Goal: Communication & Community: Answer question/provide support

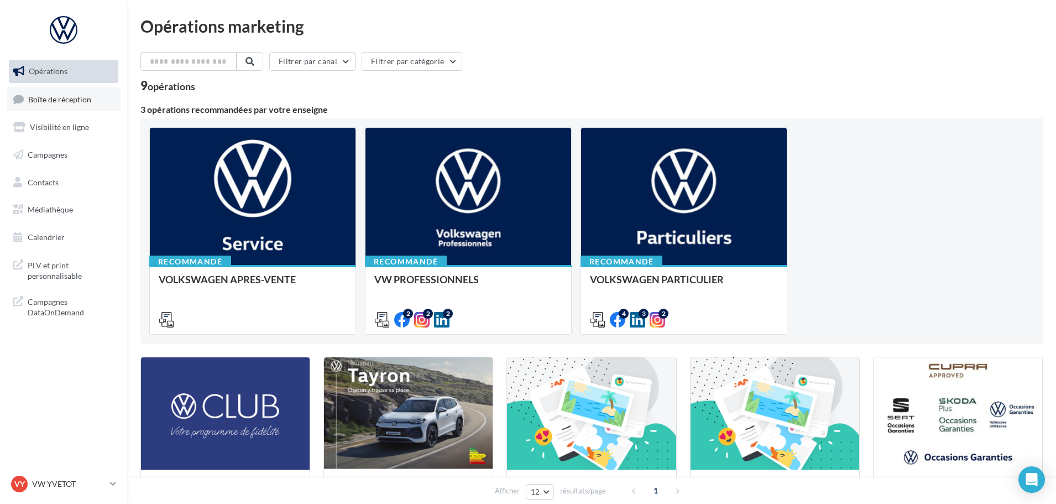
click at [52, 110] on link "Boîte de réception" at bounding box center [64, 99] width 114 height 24
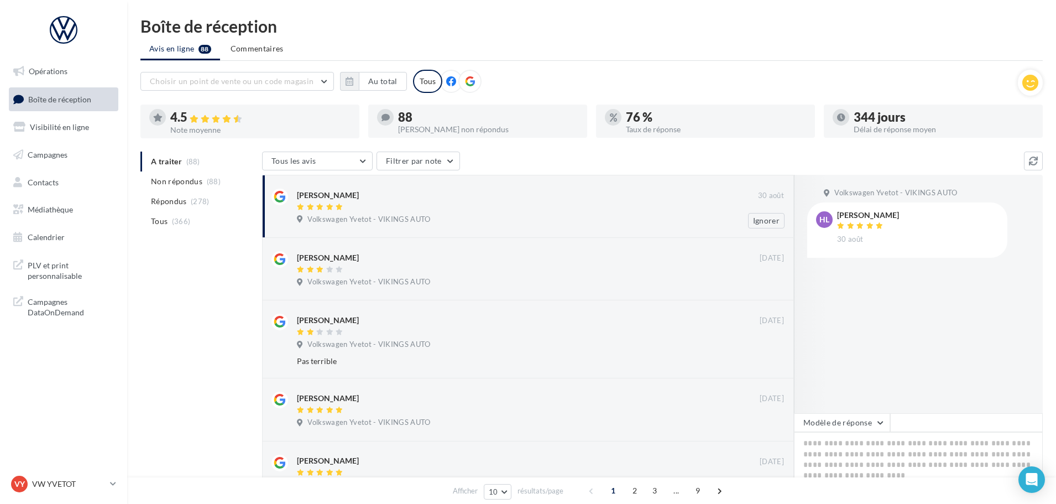
click at [465, 213] on div "[PERSON_NAME] [DATE] Volkswagen Yvetot - VIKINGS AUTO Ignorer" at bounding box center [540, 209] width 487 height 40
click at [419, 216] on span "Volkswagen Yvetot - VIKINGS AUTO" at bounding box center [368, 220] width 123 height 10
click at [841, 430] on button "Modèle de réponse" at bounding box center [842, 422] width 96 height 19
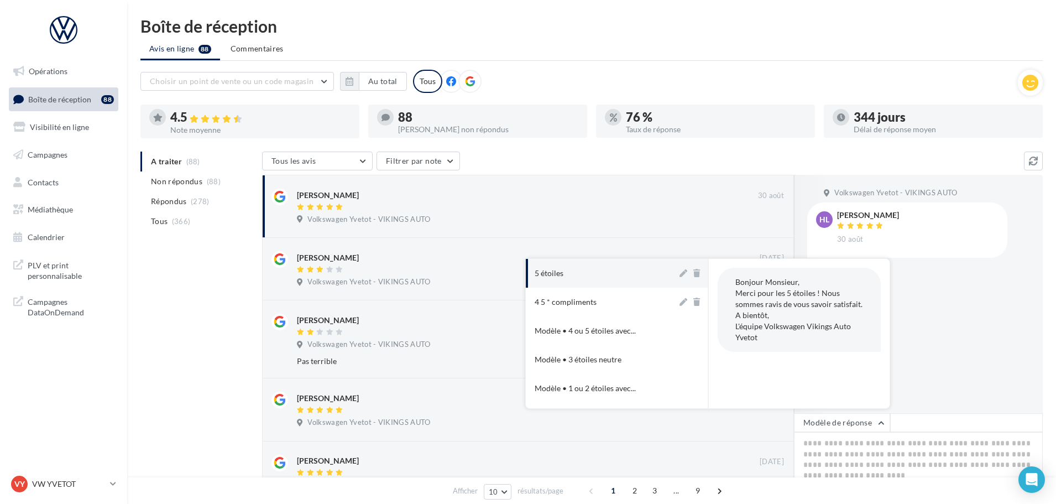
click at [612, 278] on button "5 étoiles" at bounding box center [601, 273] width 151 height 29
type textarea "**********"
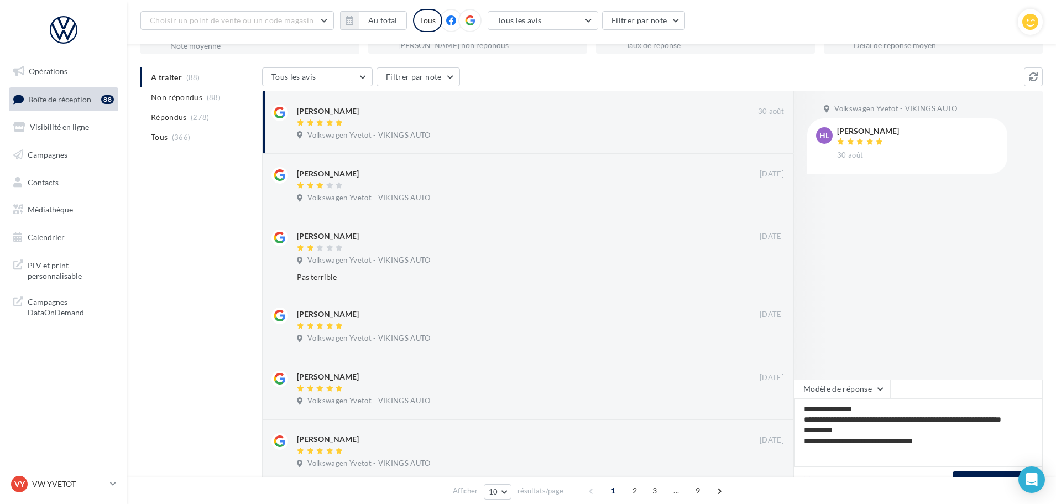
scroll to position [111, 0]
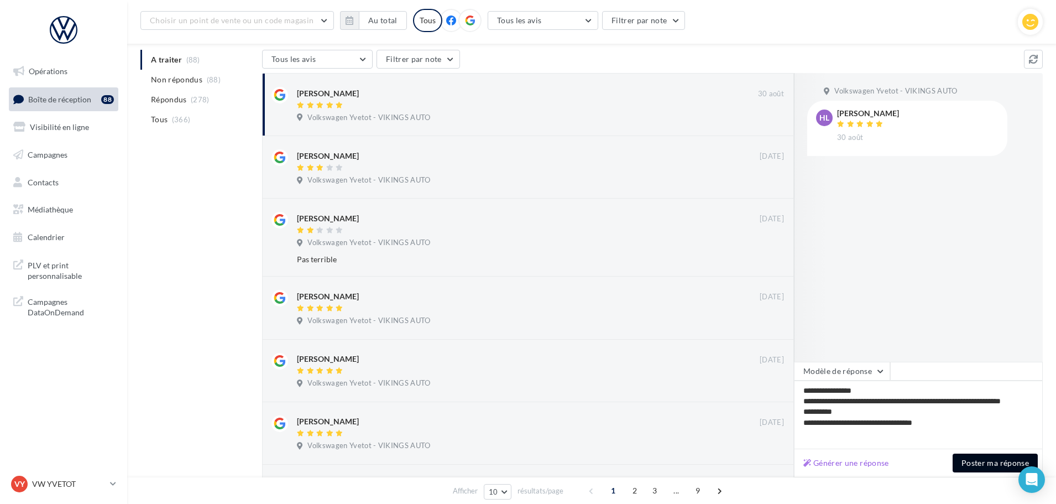
click at [1007, 459] on button "Poster ma réponse" at bounding box center [995, 462] width 85 height 19
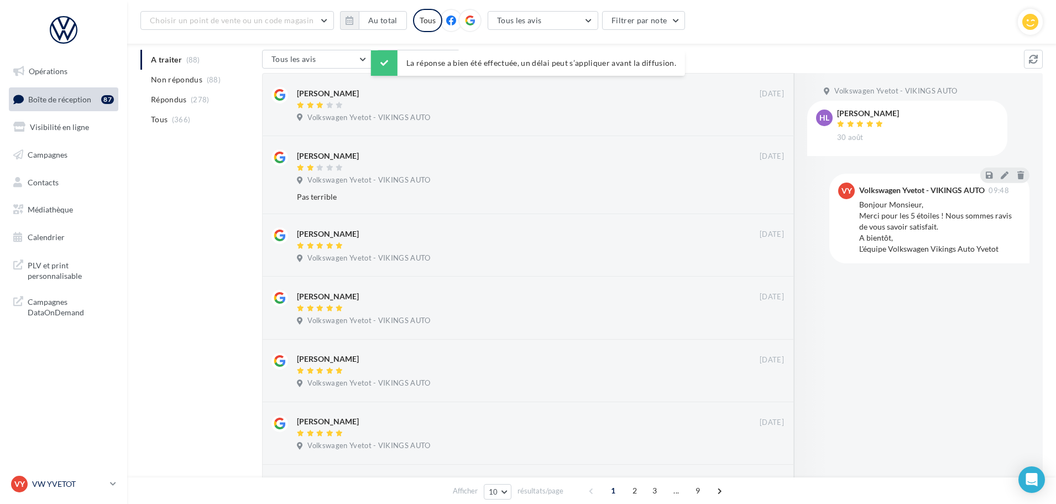
click at [79, 487] on p "VW YVETOT" at bounding box center [69, 483] width 74 height 11
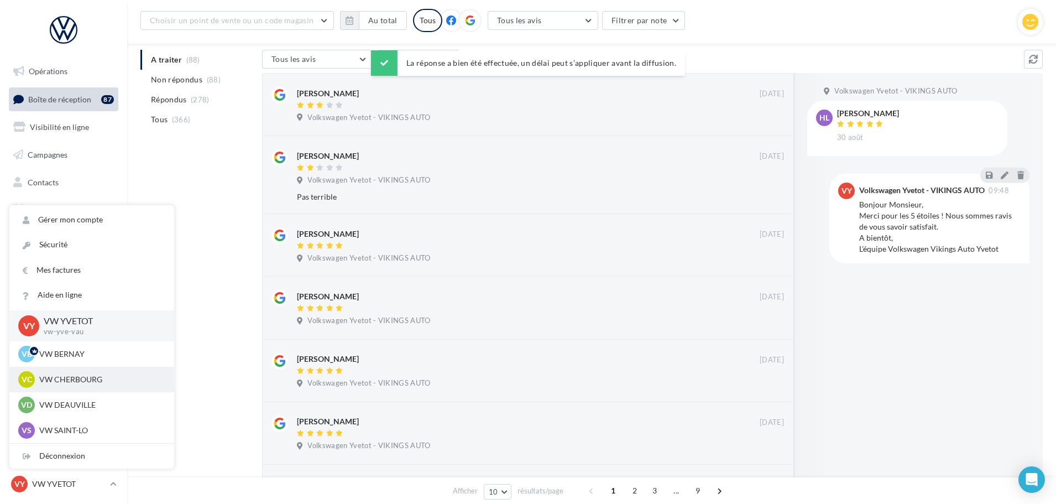
click at [82, 381] on p "VW CHERBOURG" at bounding box center [100, 379] width 122 height 11
